Goal: Task Accomplishment & Management: Manage account settings

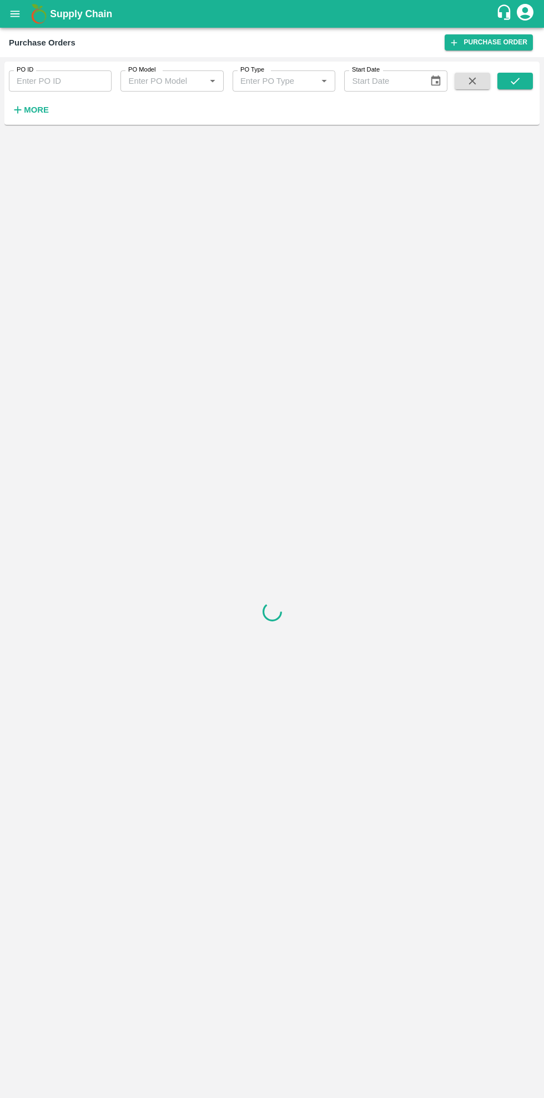
click at [35, 110] on strong "More" at bounding box center [36, 109] width 25 height 9
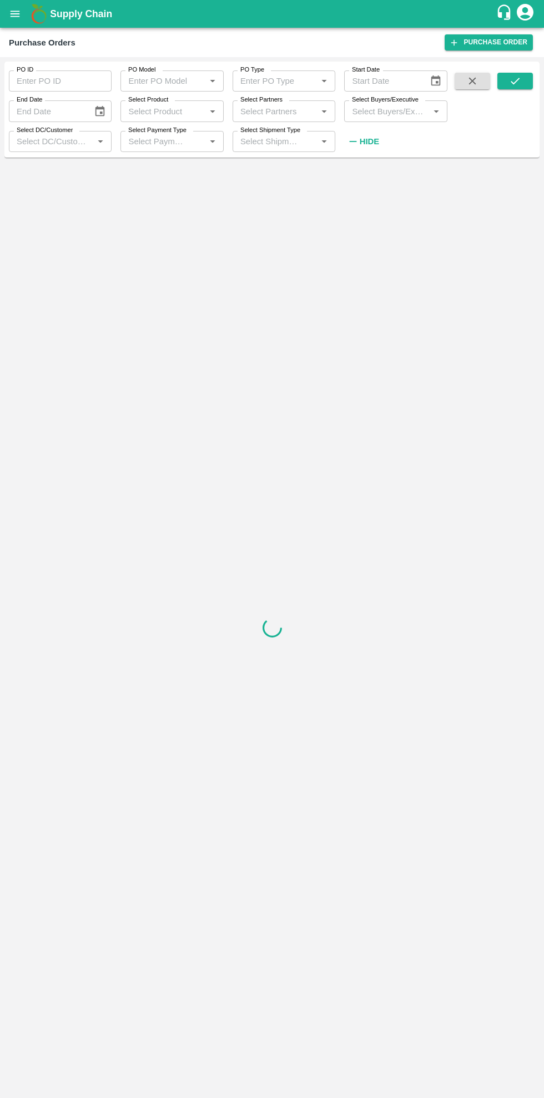
click at [210, 756] on div at bounding box center [271, 627] width 535 height 931
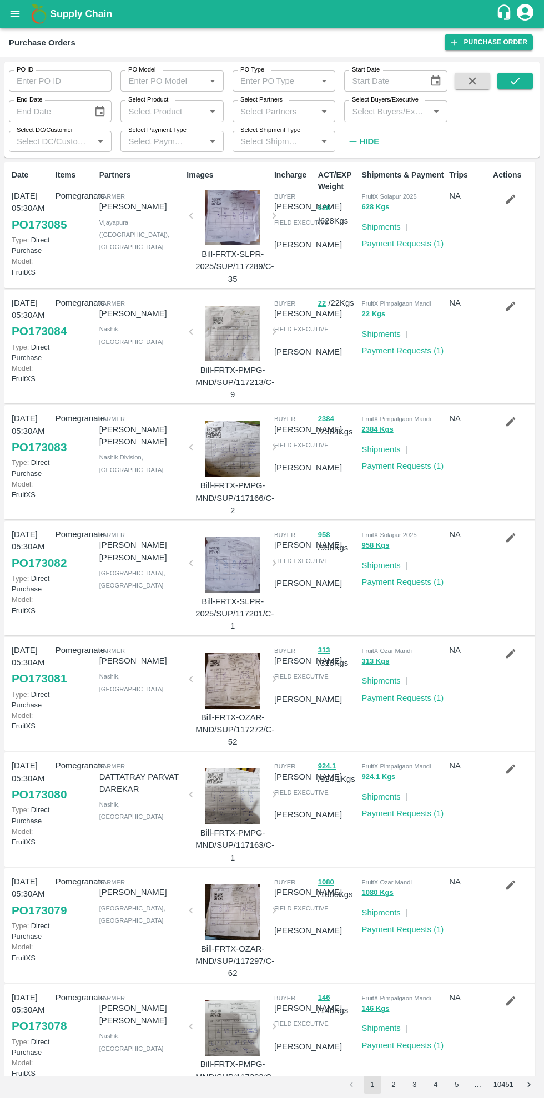
click at [74, 143] on input "Select DC/Customer" at bounding box center [51, 141] width 78 height 14
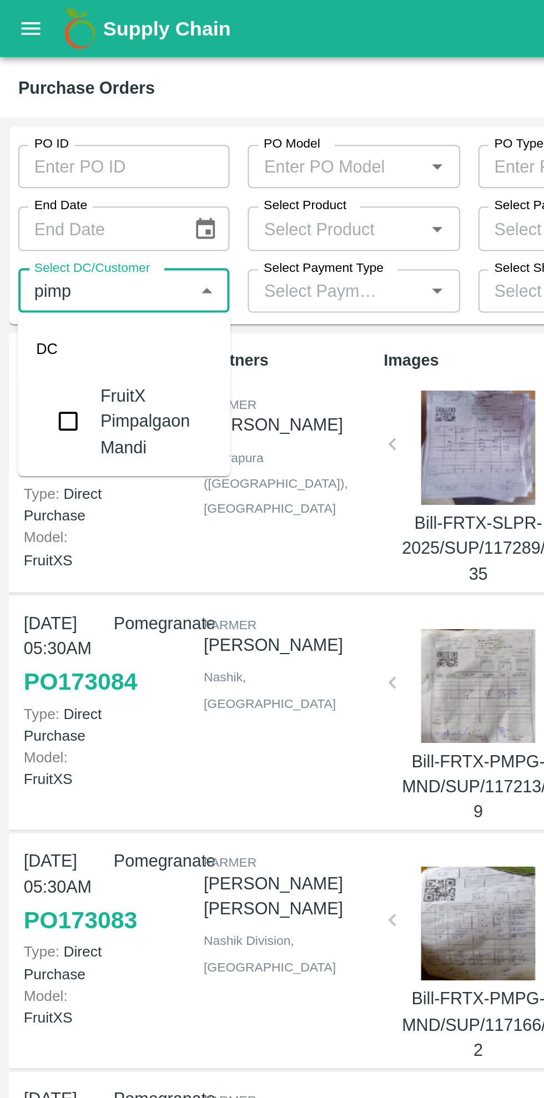
type input "pimpa"
click at [39, 199] on input "checkbox" at bounding box center [33, 205] width 22 height 22
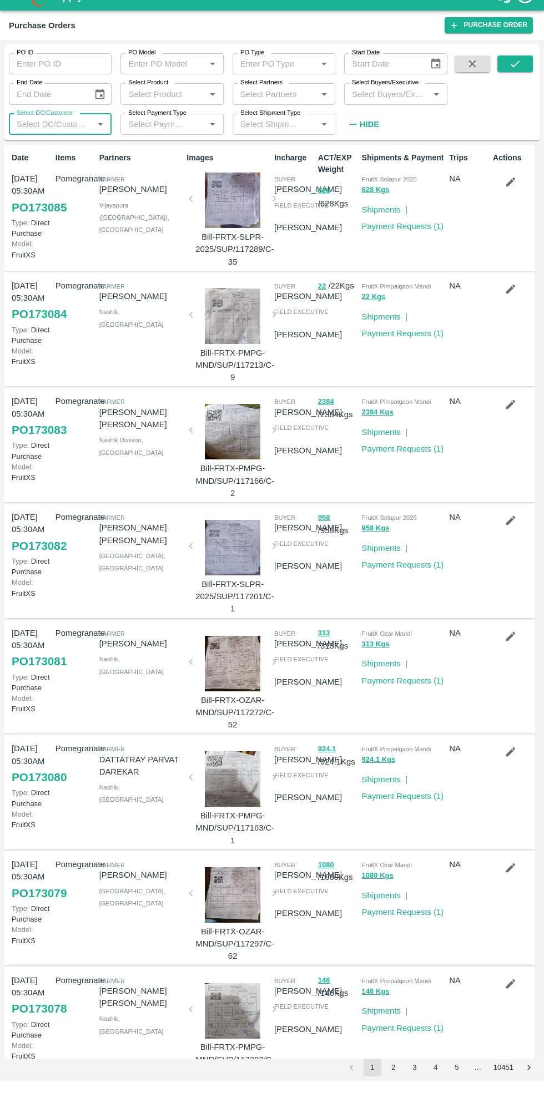
click at [514, 77] on icon "submit" at bounding box center [515, 81] width 12 height 12
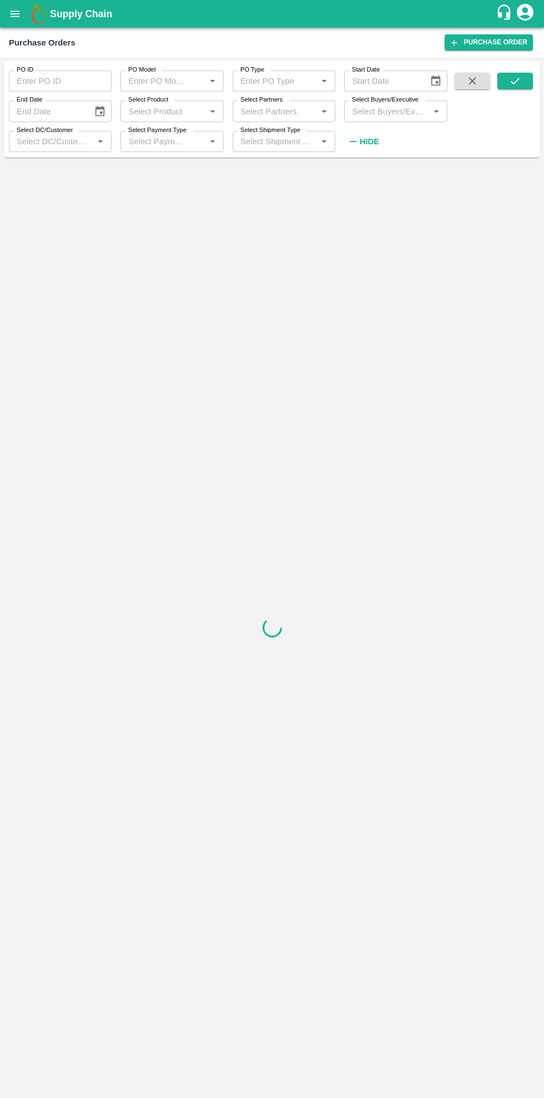
click at [75, 142] on input "Select DC/Customer" at bounding box center [51, 141] width 78 height 14
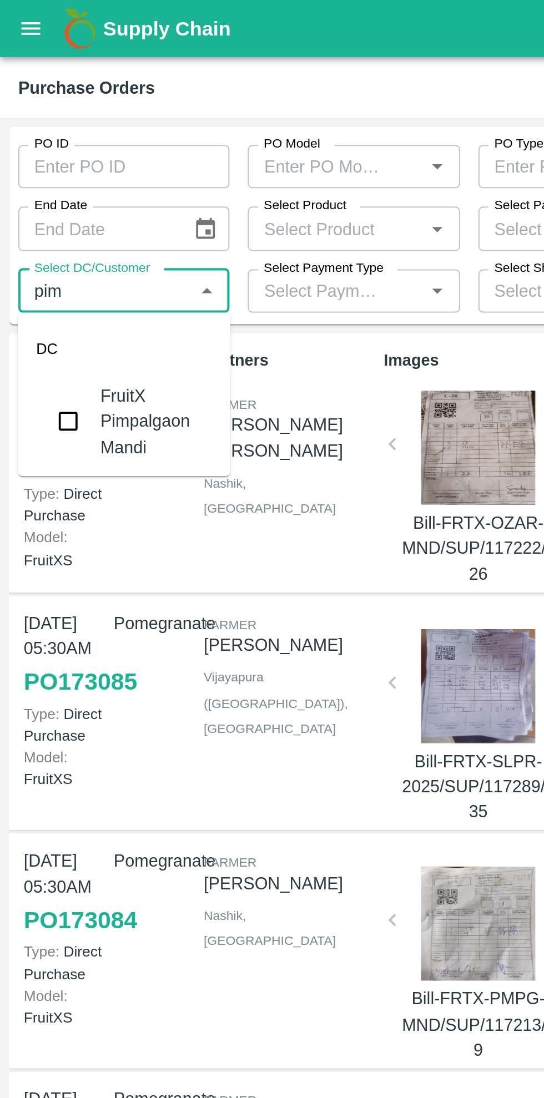
type input "pimp"
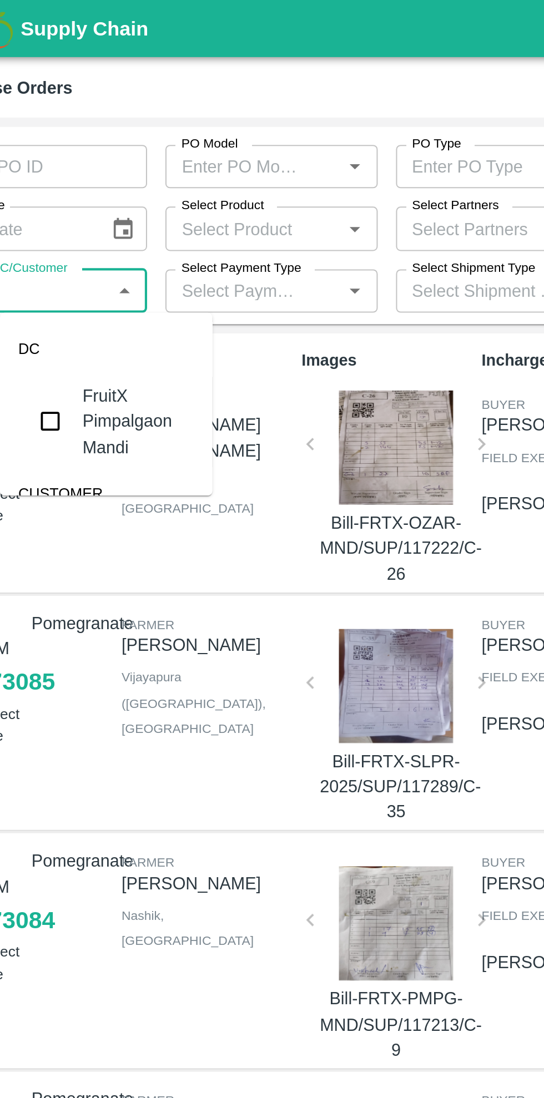
click at [64, 201] on input "checkbox" at bounding box center [64, 205] width 22 height 22
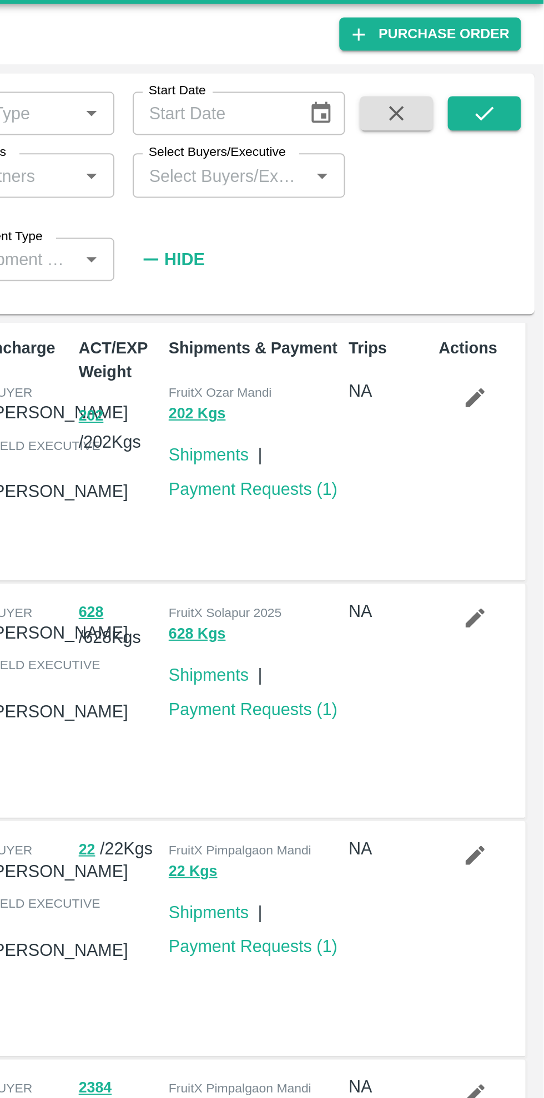
click at [519, 79] on icon "submit" at bounding box center [515, 81] width 12 height 12
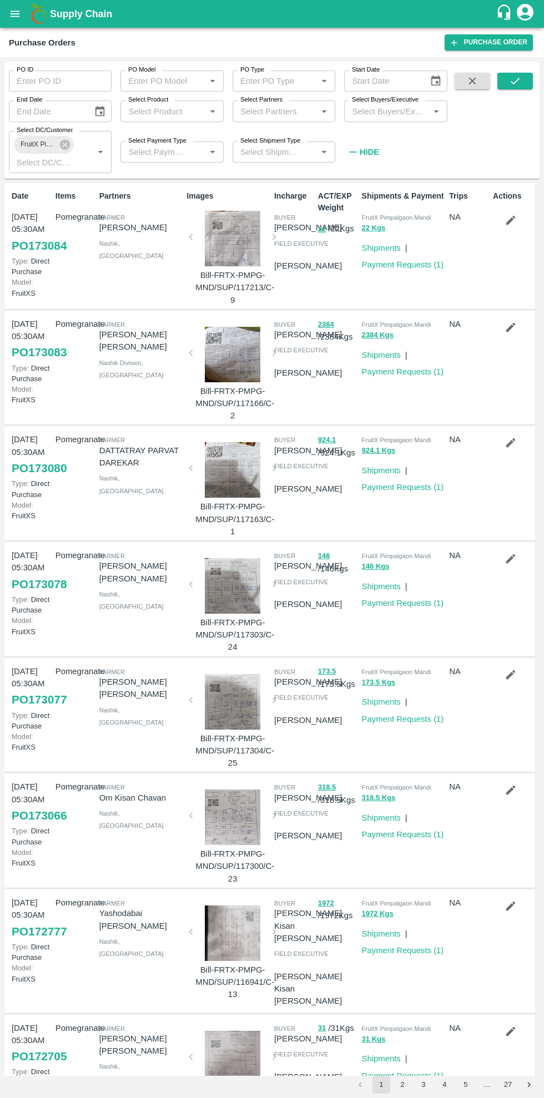
click at [422, 265] on link "Payment Requests ( 1 )" at bounding box center [403, 264] width 82 height 9
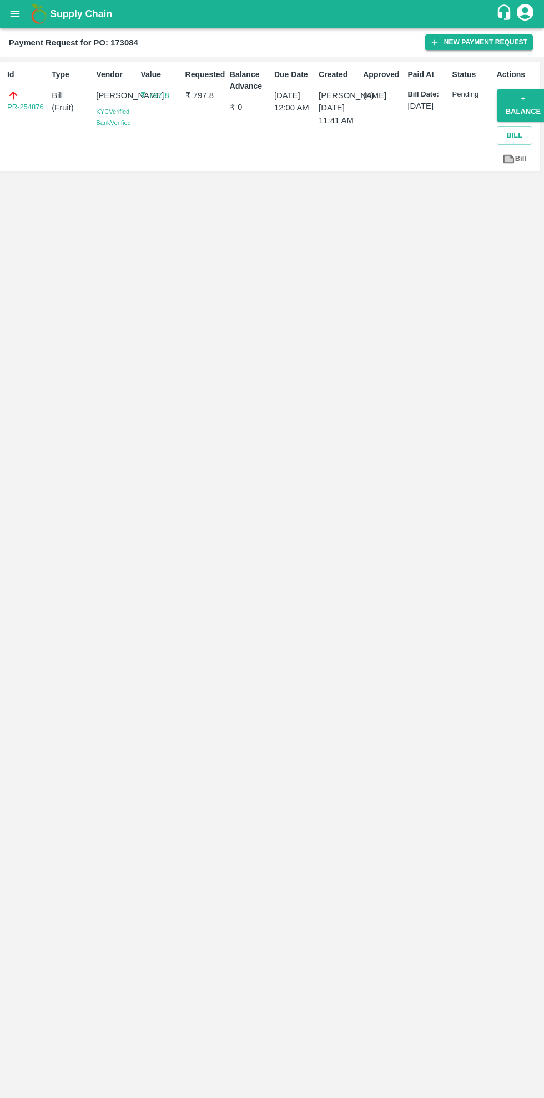
click at [41, 112] on link "PR-254876" at bounding box center [25, 107] width 37 height 11
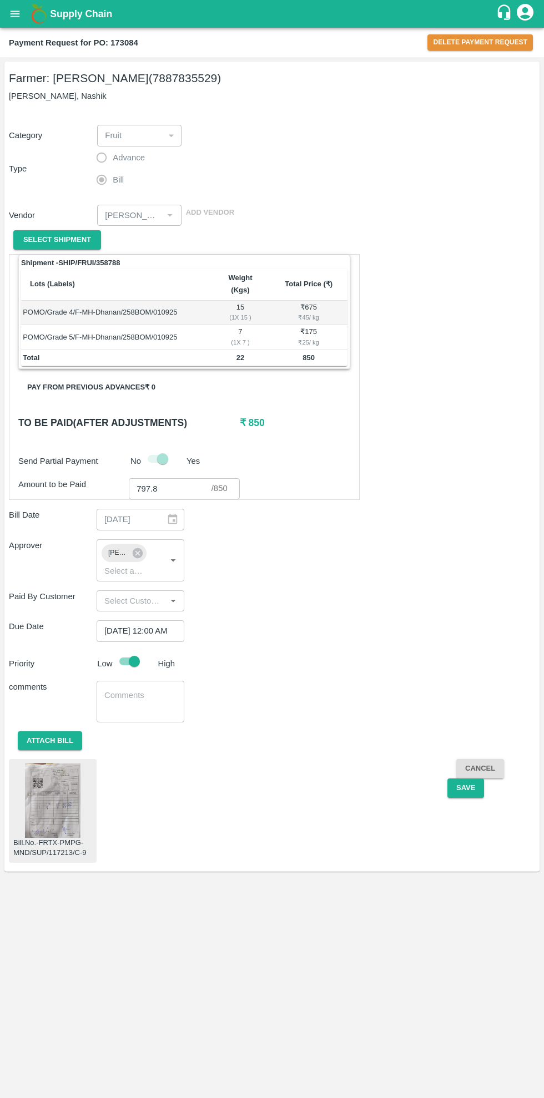
click at [474, 39] on button "Delete Payment Request" at bounding box center [479, 42] width 105 height 16
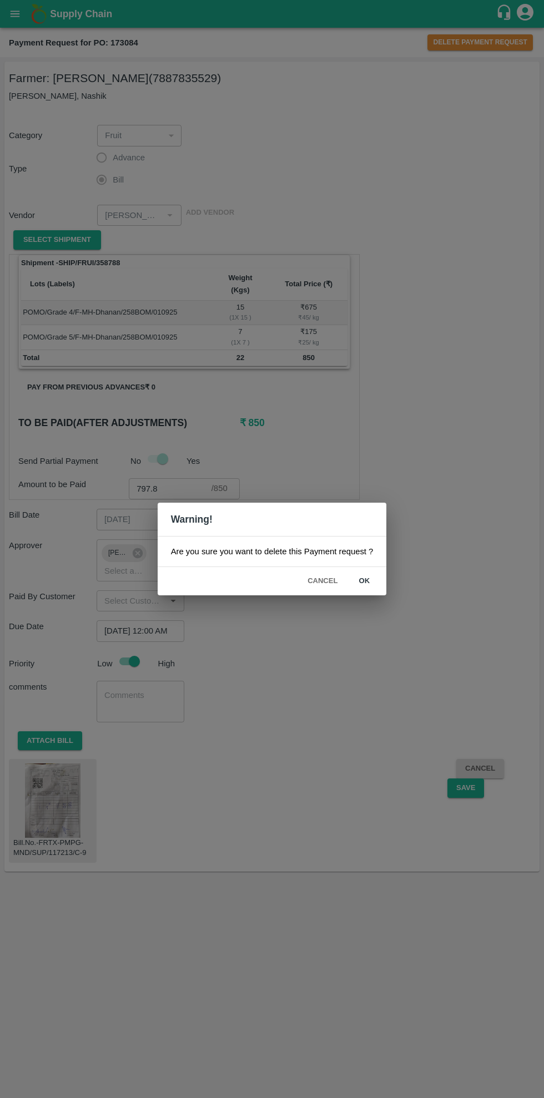
click at [366, 577] on button "ok" at bounding box center [364, 580] width 36 height 19
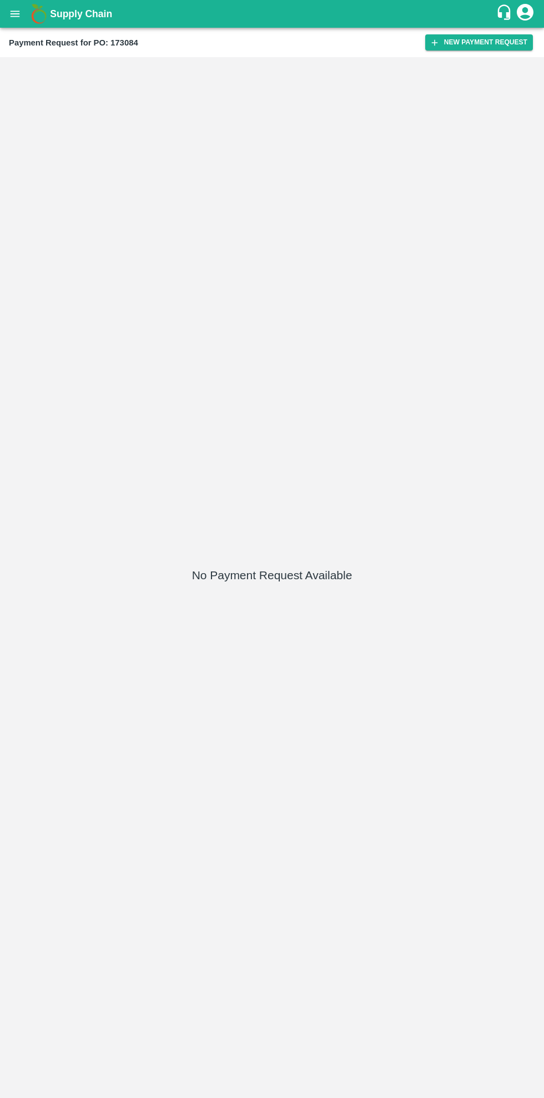
click at [15, 14] on icon "open drawer" at bounding box center [15, 14] width 9 height 6
